Goal: Task Accomplishment & Management: Use online tool/utility

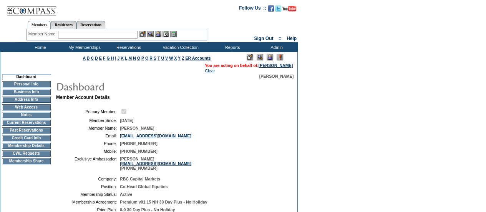
click at [282, 112] on td at bounding box center [202, 111] width 164 height 7
click at [29, 157] on td "CWL Requests" at bounding box center [26, 153] width 49 height 6
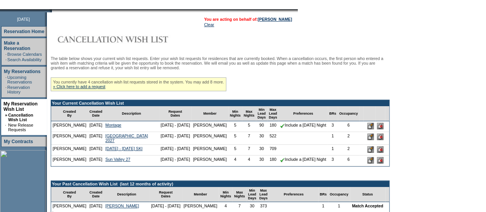
scroll to position [77, 0]
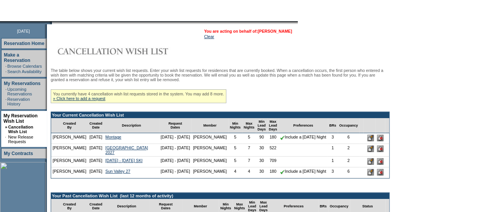
click at [274, 33] on link "[PERSON_NAME]" at bounding box center [275, 31] width 34 height 5
